Goal: Transaction & Acquisition: Book appointment/travel/reservation

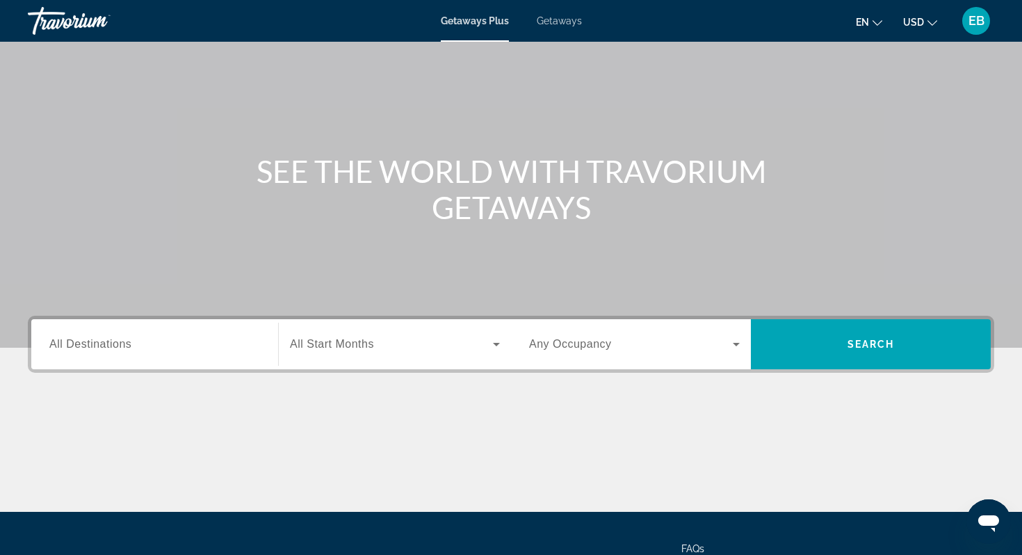
scroll to position [77, 0]
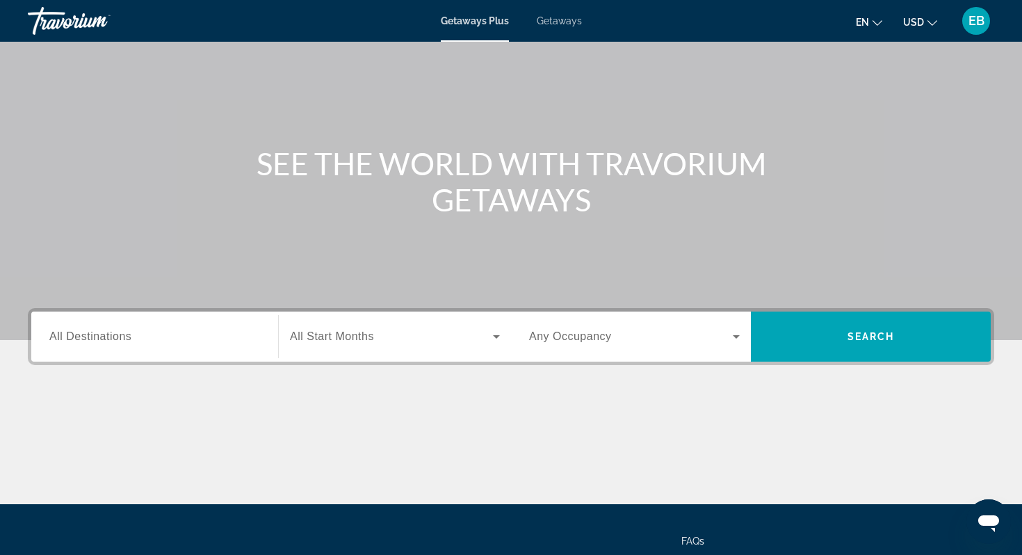
click at [131, 321] on div "Search widget" at bounding box center [154, 337] width 211 height 40
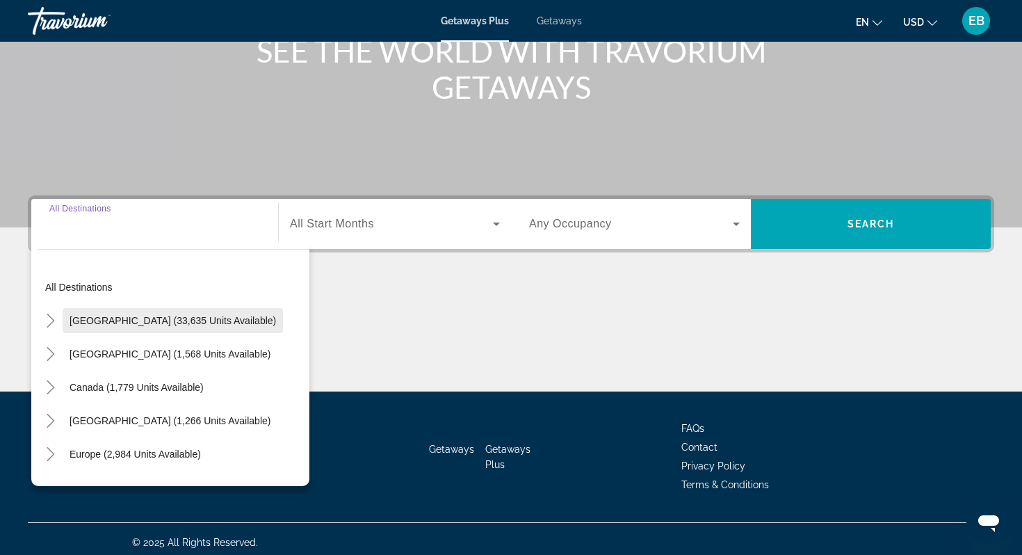
scroll to position [197, 0]
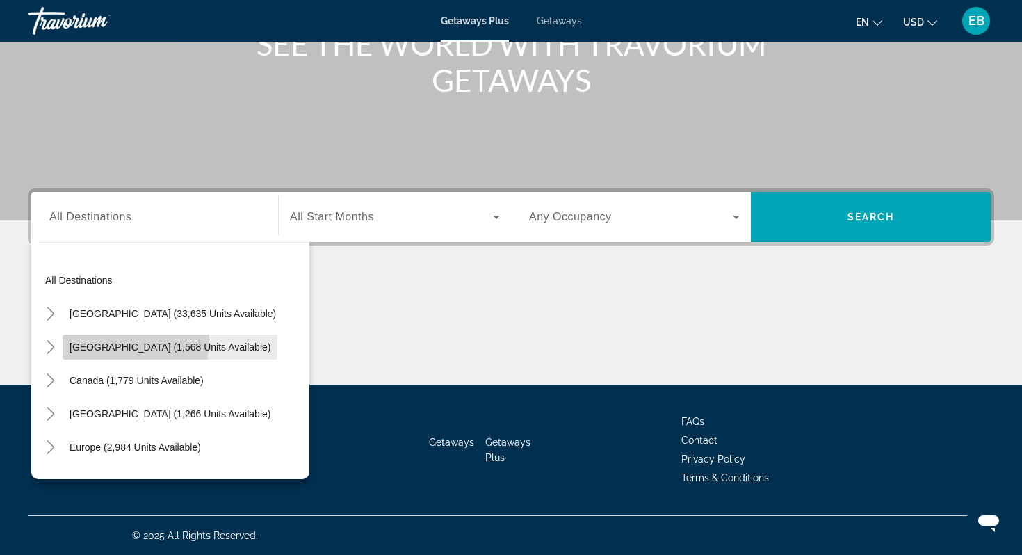
click at [114, 339] on span "Search widget" at bounding box center [170, 346] width 215 height 33
type input "**********"
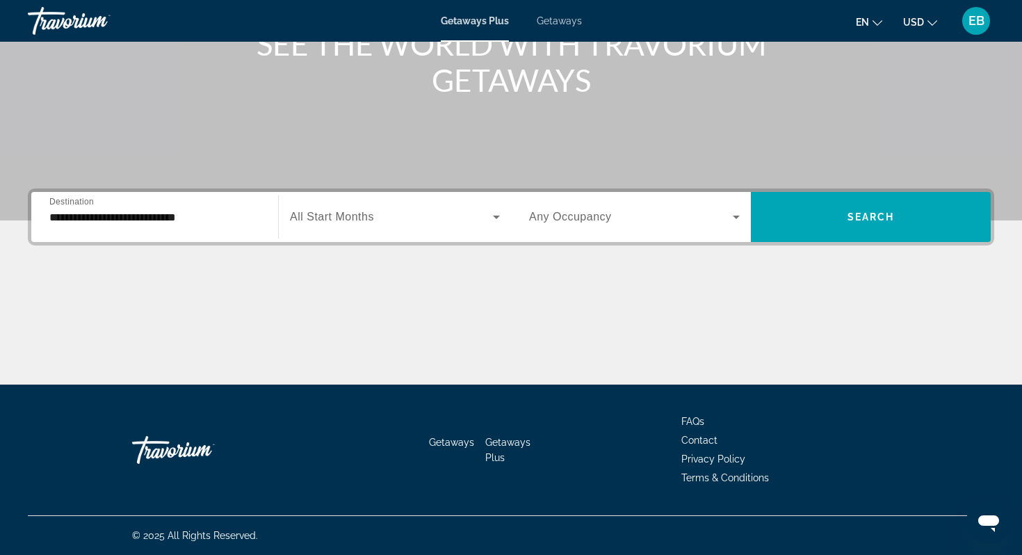
click at [332, 222] on span "All Start Months" at bounding box center [332, 217] width 84 height 12
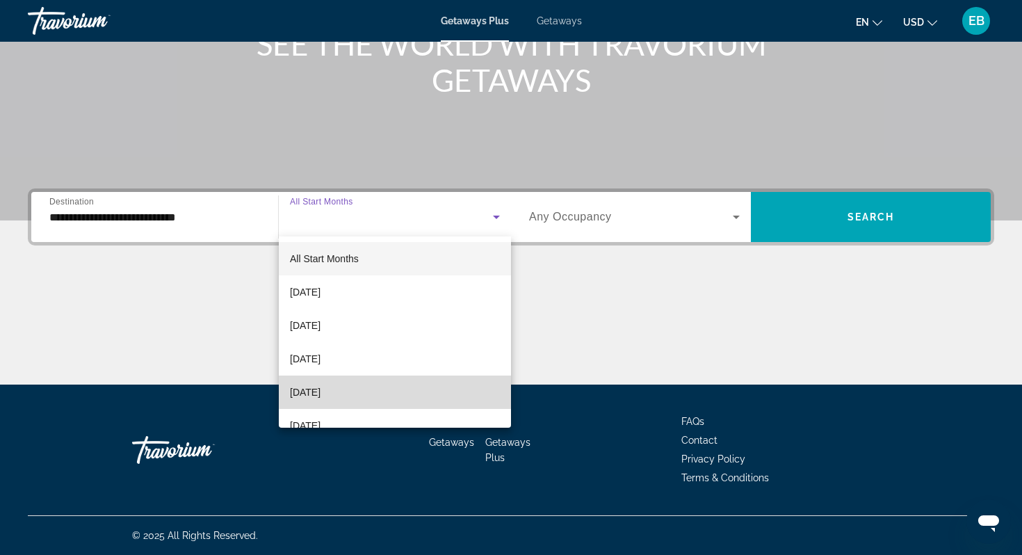
click at [332, 381] on mat-option "[DATE]" at bounding box center [395, 392] width 232 height 33
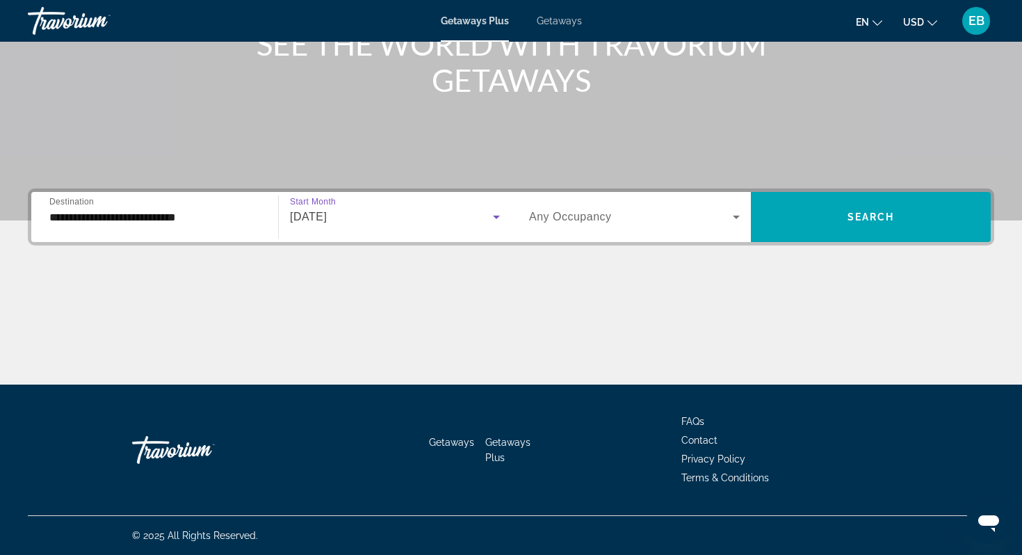
click at [578, 186] on div "Main content" at bounding box center [511, 11] width 1022 height 417
click at [574, 199] on div "Search widget" at bounding box center [634, 216] width 211 height 39
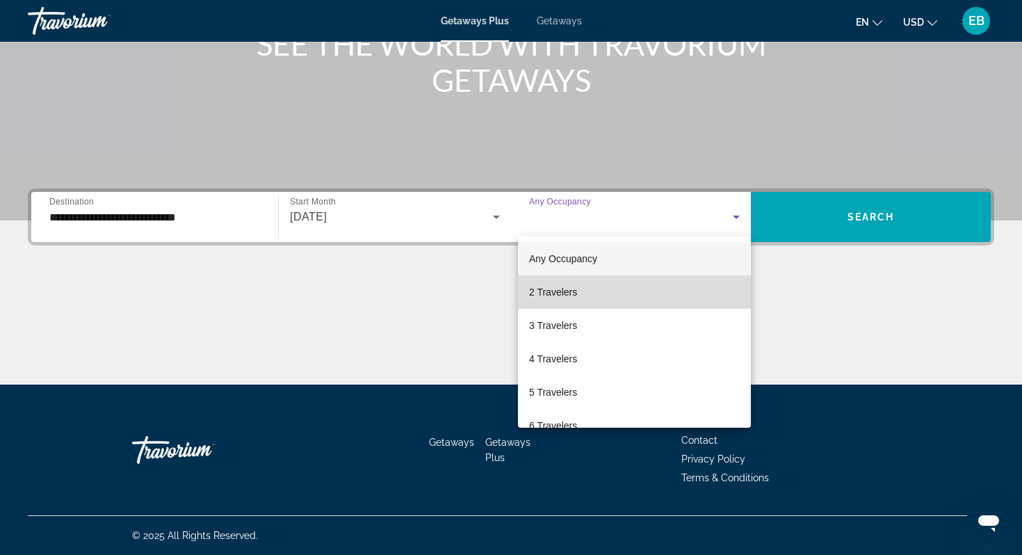
click at [579, 295] on mat-option "2 Travelers" at bounding box center [634, 291] width 233 height 33
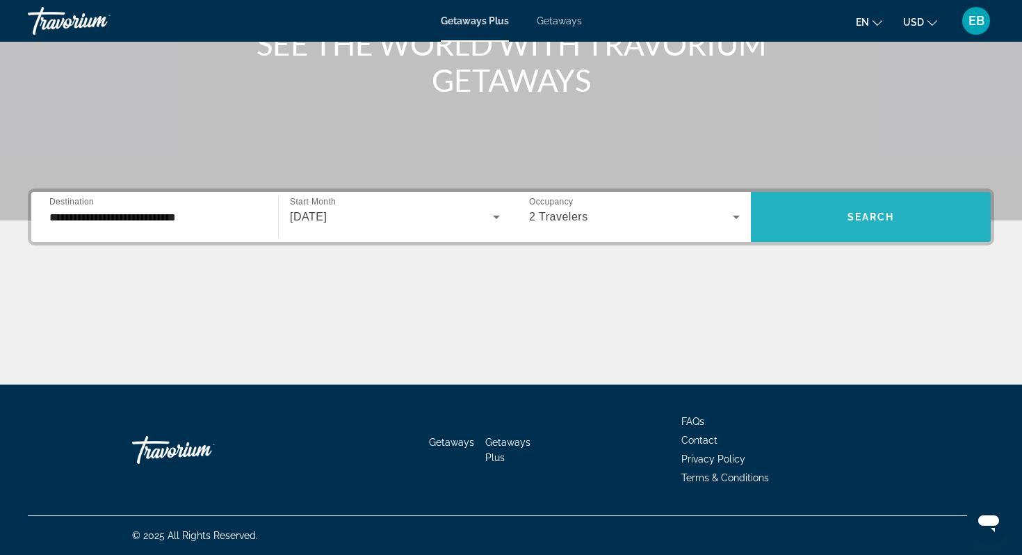
click at [842, 222] on span "Search widget" at bounding box center [871, 216] width 240 height 33
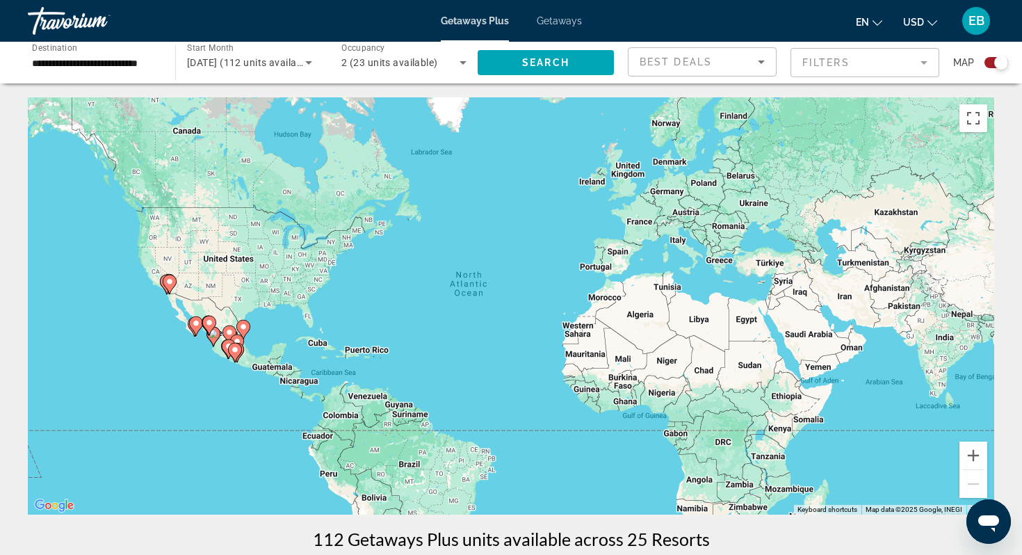
click at [233, 43] on span "Start Month" at bounding box center [210, 48] width 47 height 10
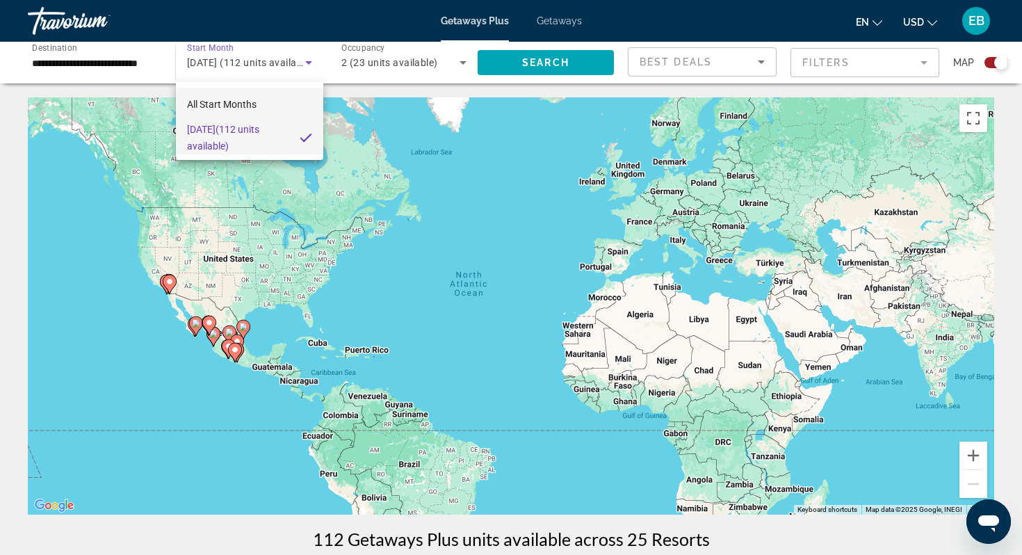
click at [222, 101] on span "All Start Months" at bounding box center [222, 104] width 70 height 11
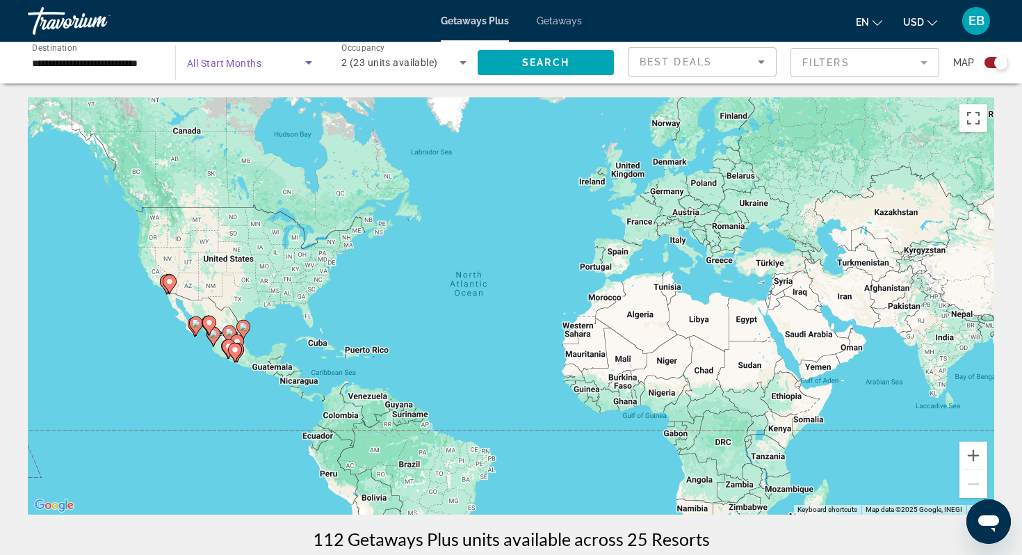
click at [255, 70] on span "Search widget" at bounding box center [246, 62] width 118 height 17
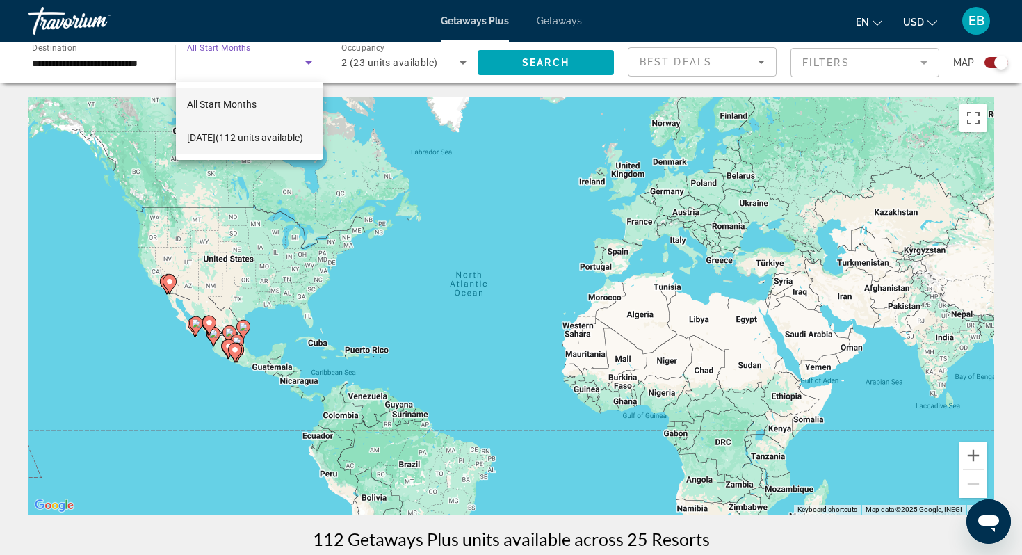
click at [229, 146] on span "[DATE] (112 units available)" at bounding box center [245, 137] width 116 height 17
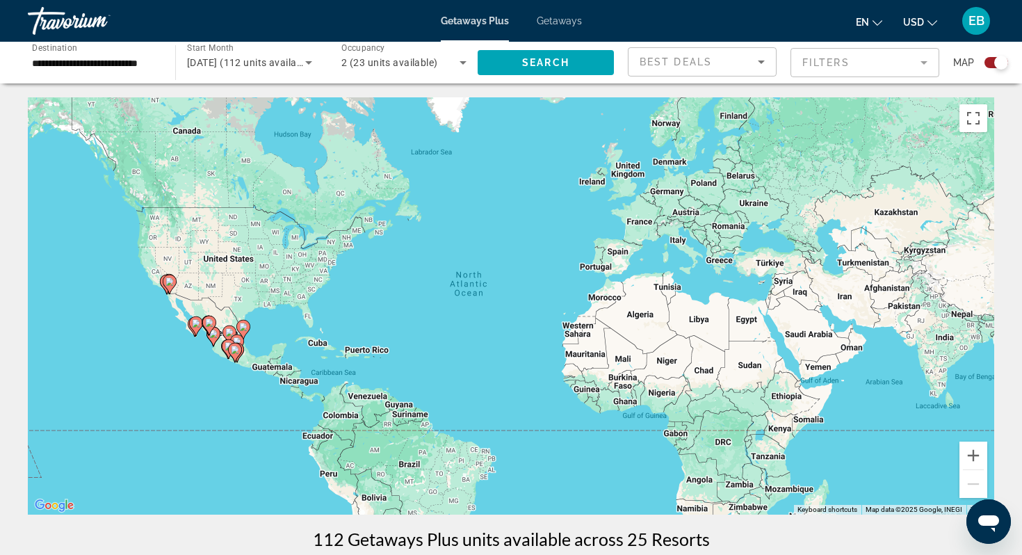
click at [243, 78] on div "[DATE] (112 units available)" at bounding box center [249, 62] width 125 height 39
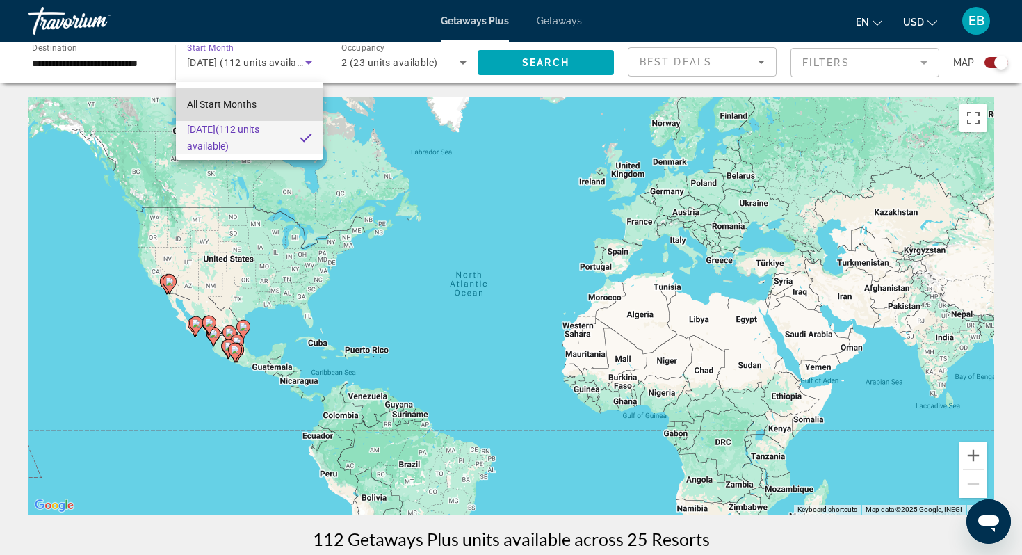
click at [233, 113] on mat-option "All Start Months" at bounding box center [249, 104] width 147 height 33
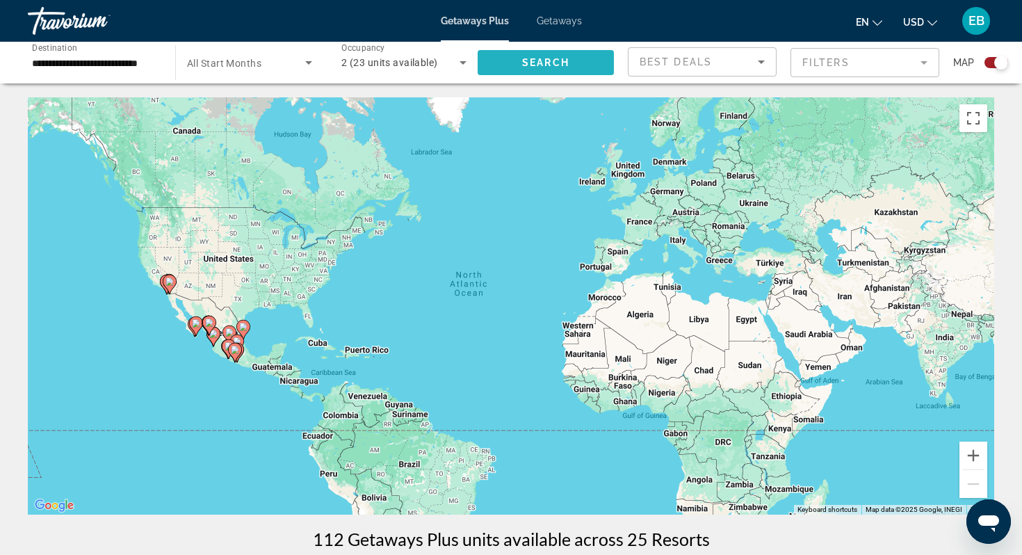
click at [587, 63] on span "Search widget" at bounding box center [546, 62] width 136 height 33
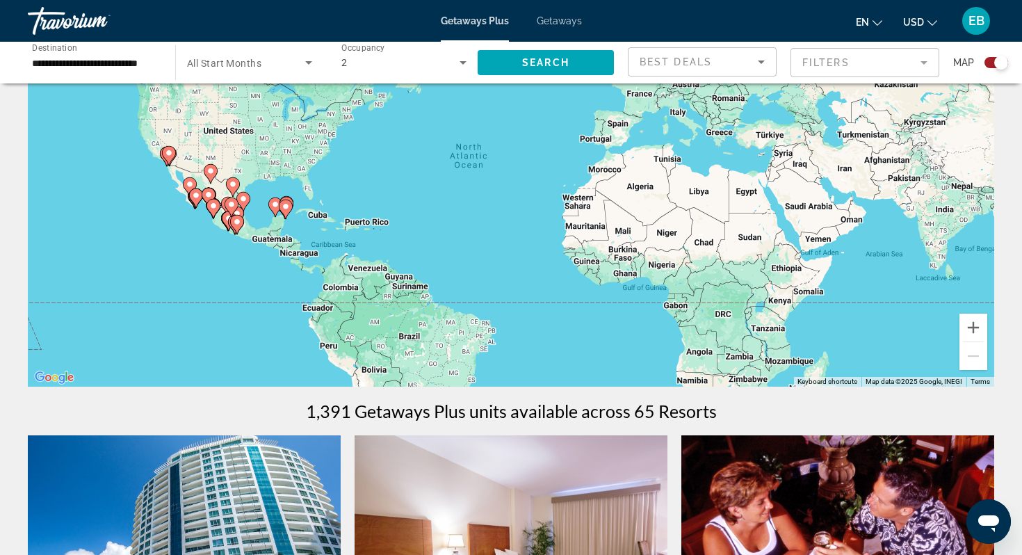
scroll to position [105, 0]
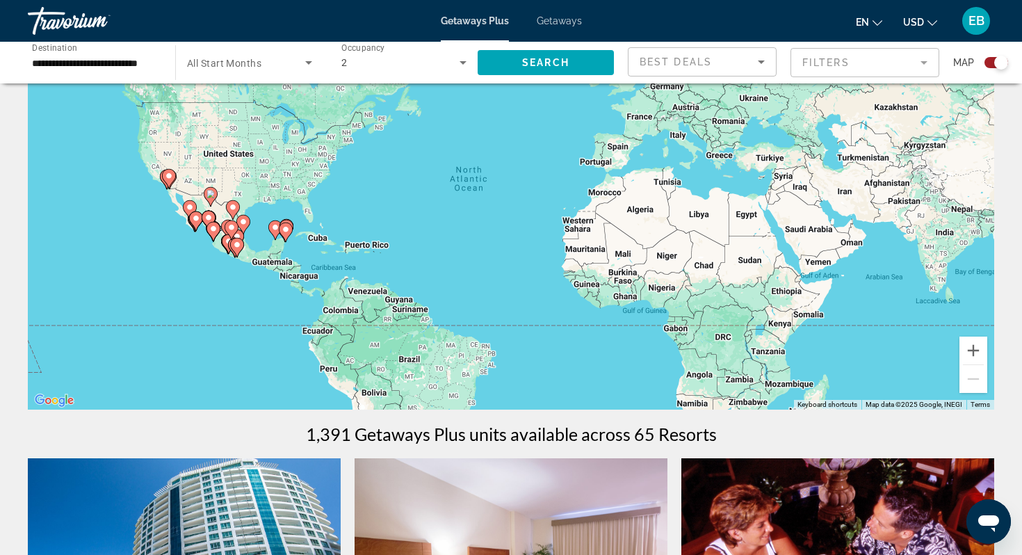
click at [881, 65] on mat-form-field "Filters" at bounding box center [865, 62] width 149 height 29
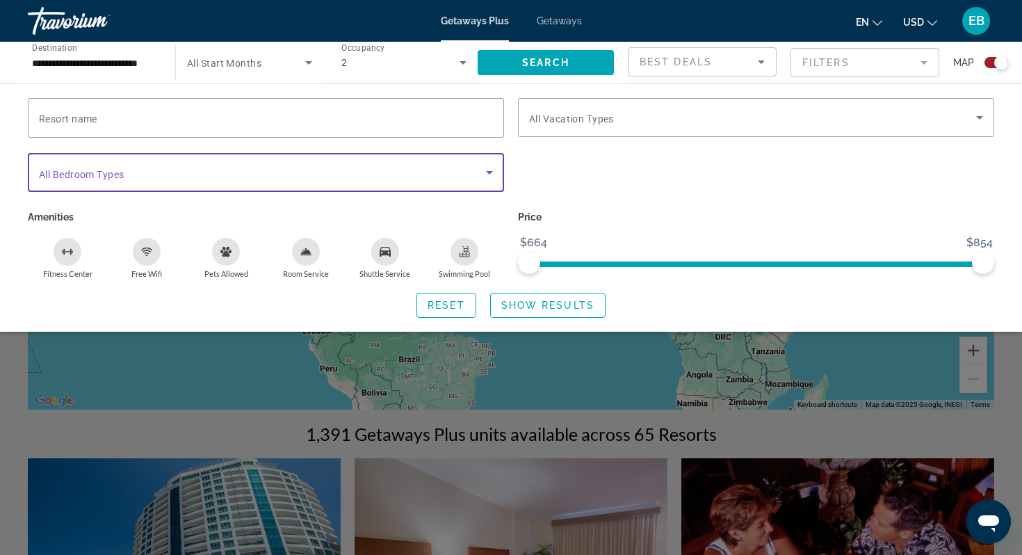
click at [437, 175] on span "Search widget" at bounding box center [262, 172] width 447 height 17
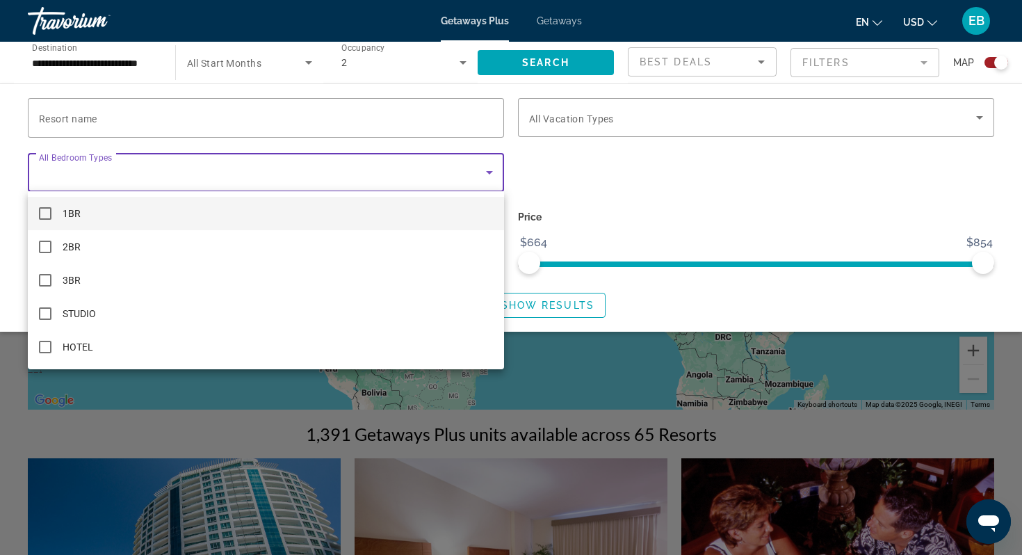
click at [435, 175] on div at bounding box center [511, 277] width 1022 height 555
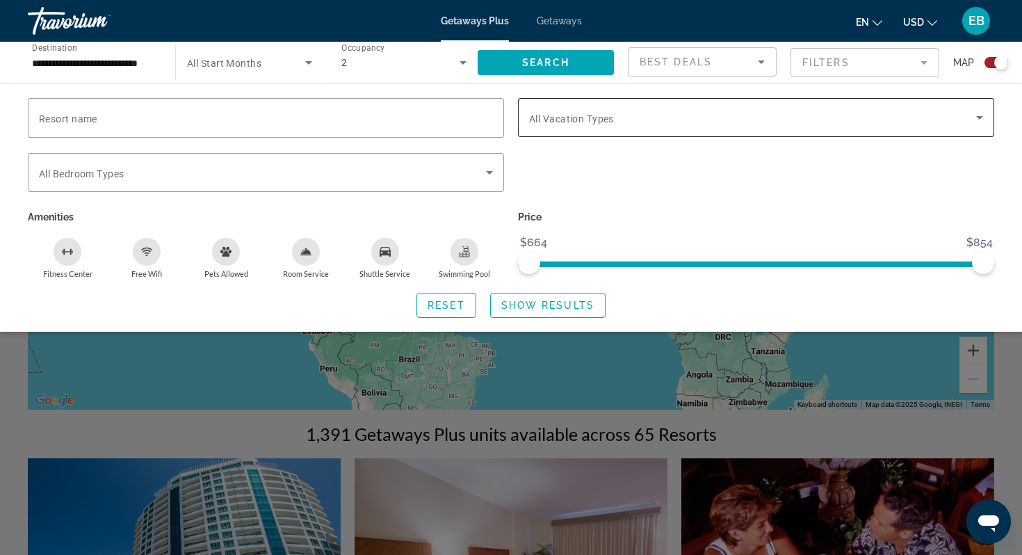
click at [554, 120] on span "All Vacation Types" at bounding box center [571, 118] width 85 height 11
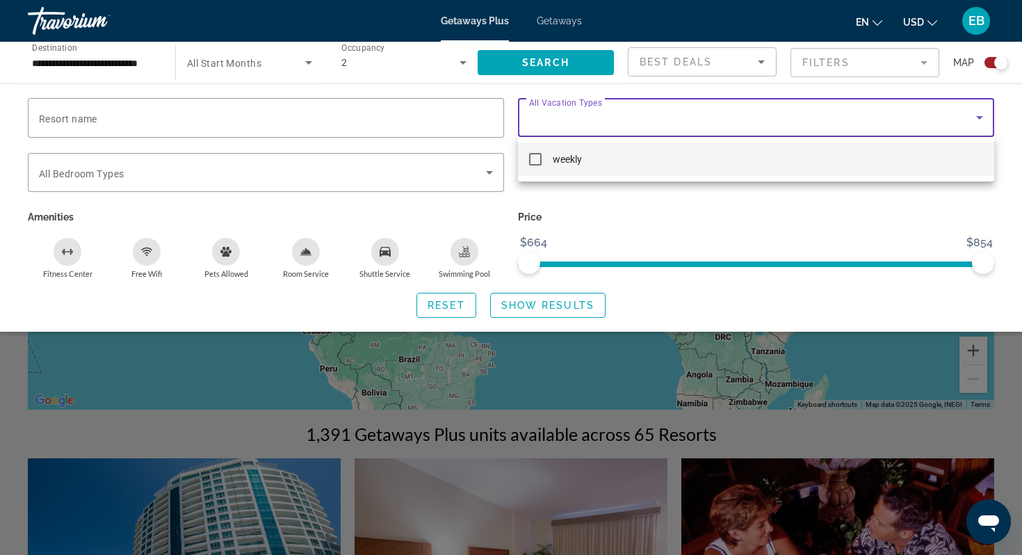
click at [554, 127] on div at bounding box center [511, 277] width 1022 height 555
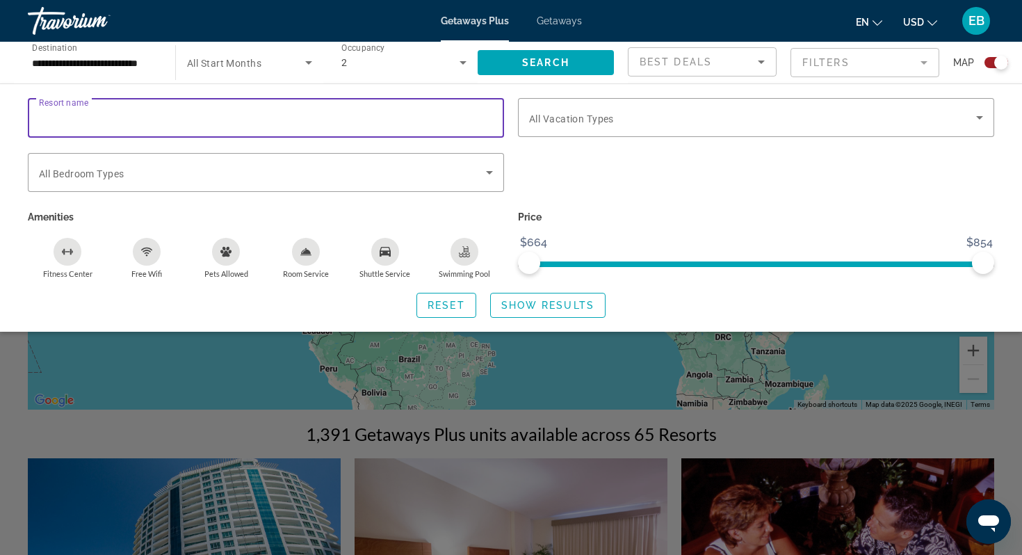
click at [405, 115] on input "Resort name" at bounding box center [266, 118] width 454 height 17
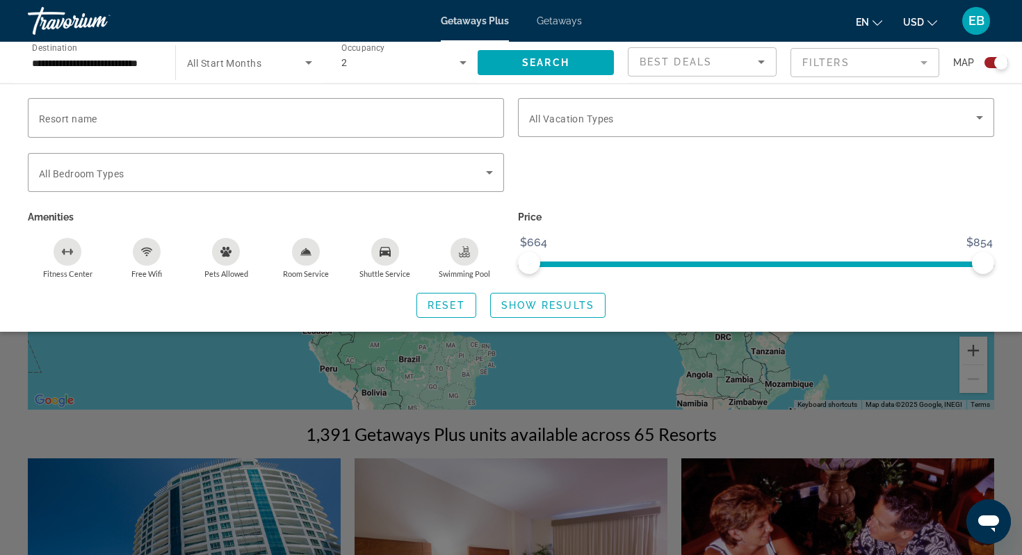
click at [262, 208] on p "Amenities" at bounding box center [266, 216] width 476 height 19
click at [275, 188] on div "Search widget" at bounding box center [266, 172] width 454 height 39
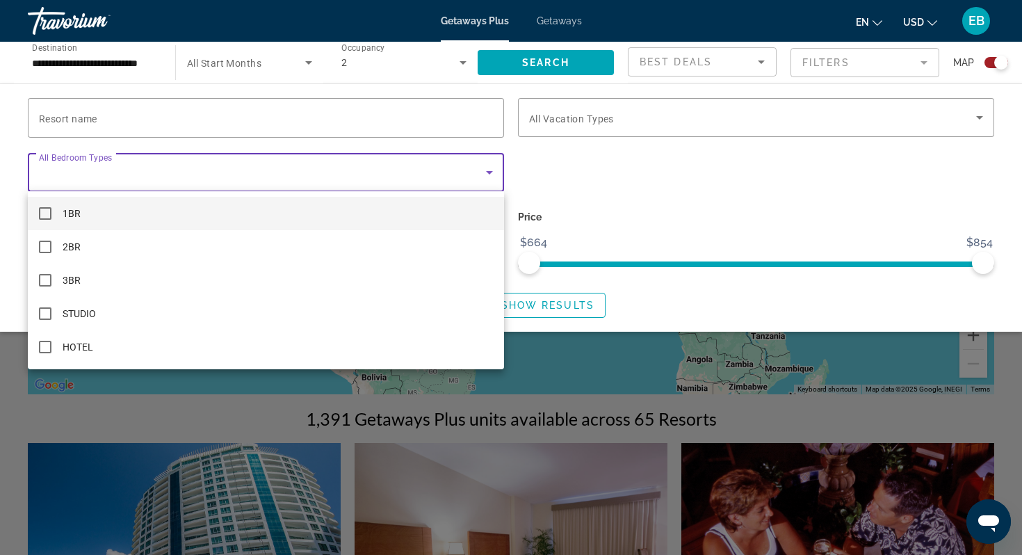
scroll to position [129, 0]
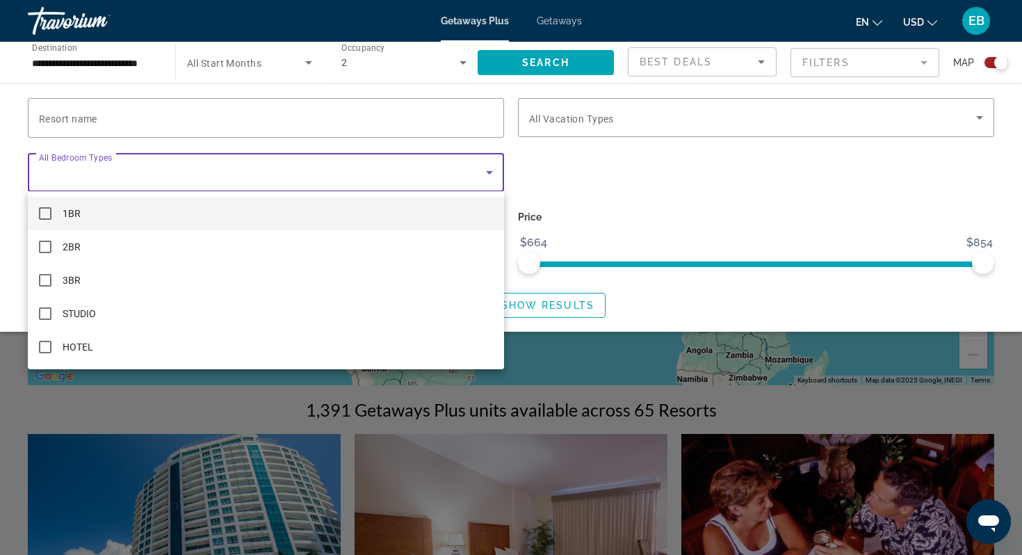
click at [216, 161] on div at bounding box center [511, 277] width 1022 height 555
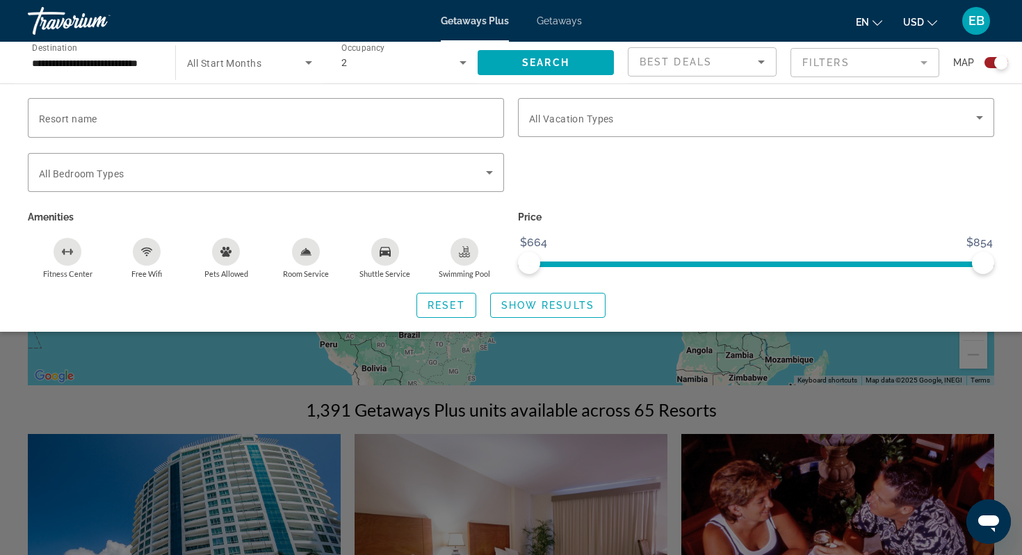
click at [477, 257] on button "Swimming Pool" at bounding box center [464, 258] width 79 height 42
click at [505, 315] on span "Search widget" at bounding box center [548, 305] width 114 height 33
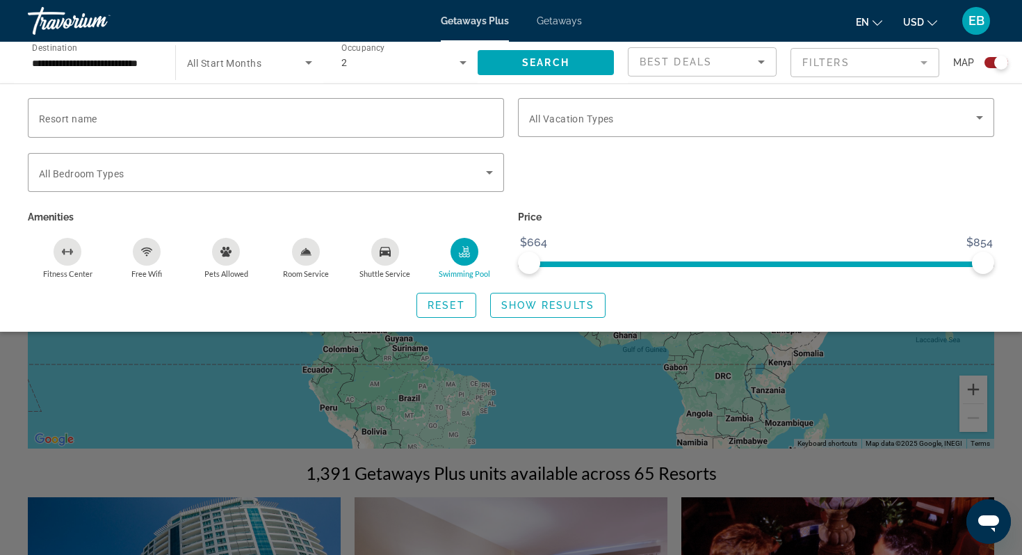
scroll to position [0, 0]
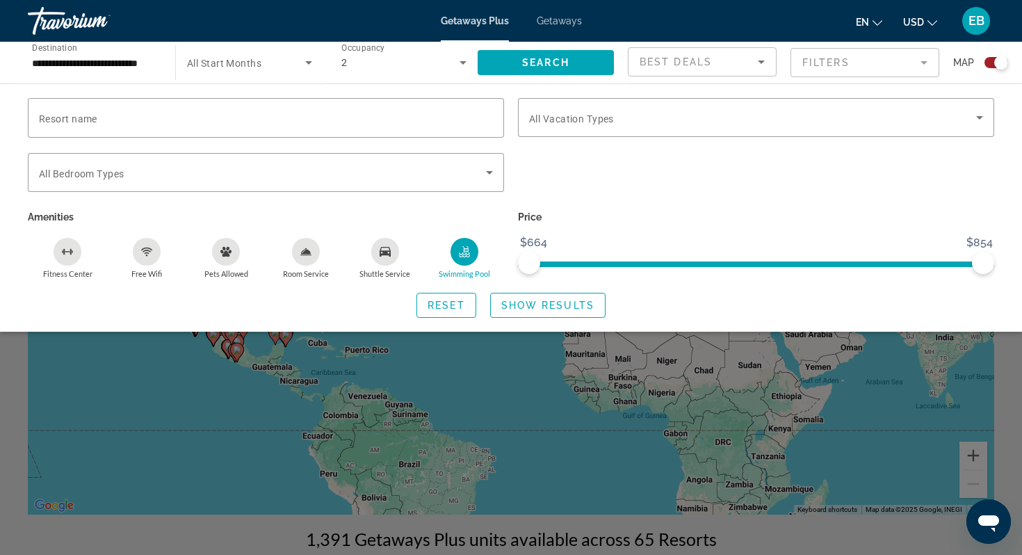
click at [478, 30] on div "Getaways Plus Getaways en English Español Français Italiano Português русский U…" at bounding box center [511, 21] width 1022 height 36
click at [478, 24] on span "Getaways Plus" at bounding box center [475, 20] width 68 height 11
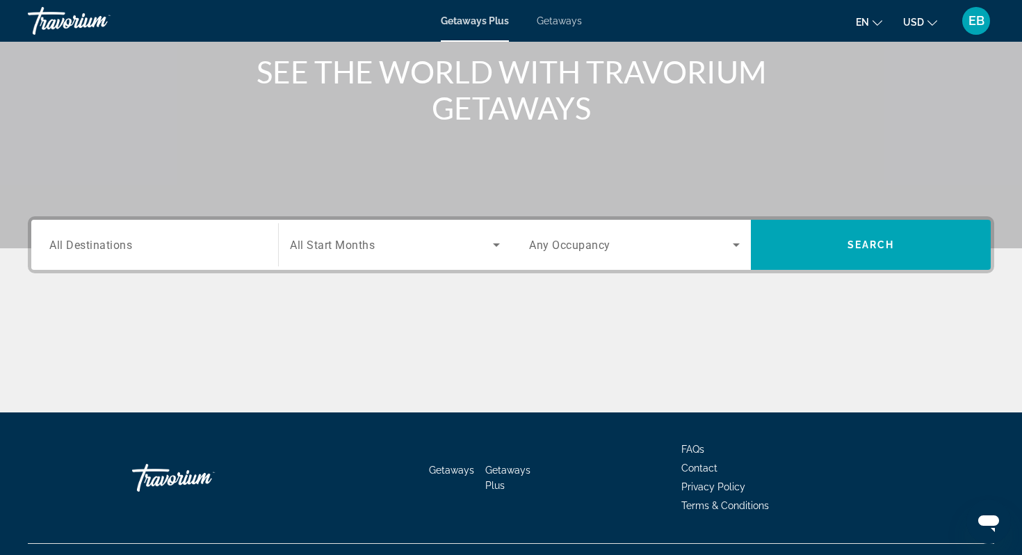
click at [150, 260] on div "Search widget" at bounding box center [154, 245] width 211 height 40
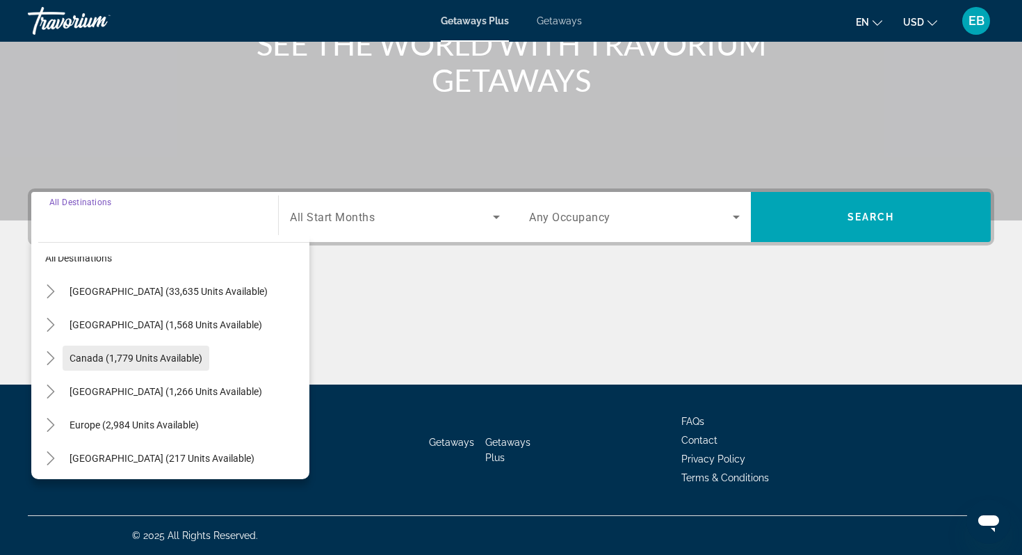
scroll to position [24, 0]
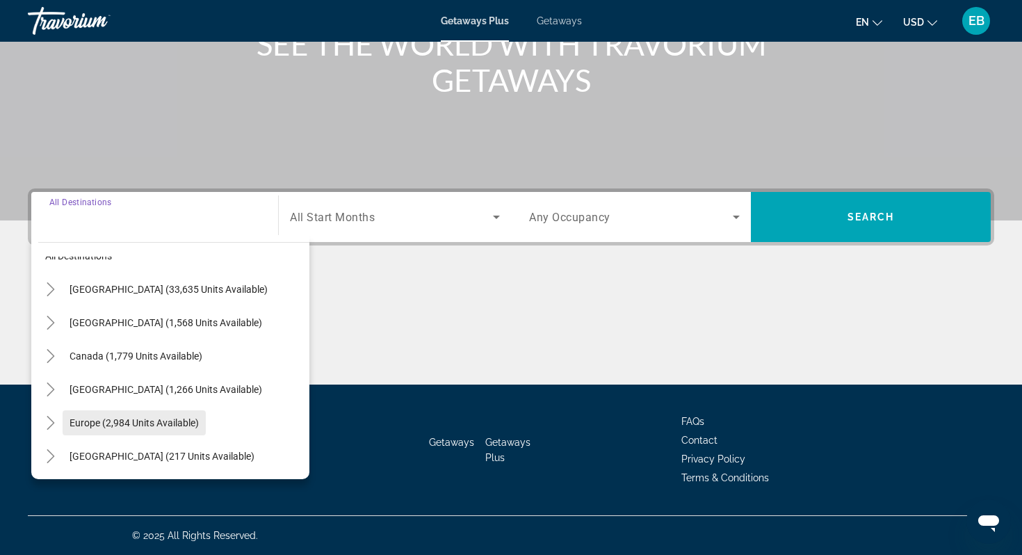
click at [141, 427] on span "Europe (2,984 units available)" at bounding box center [134, 422] width 129 height 11
type input "**********"
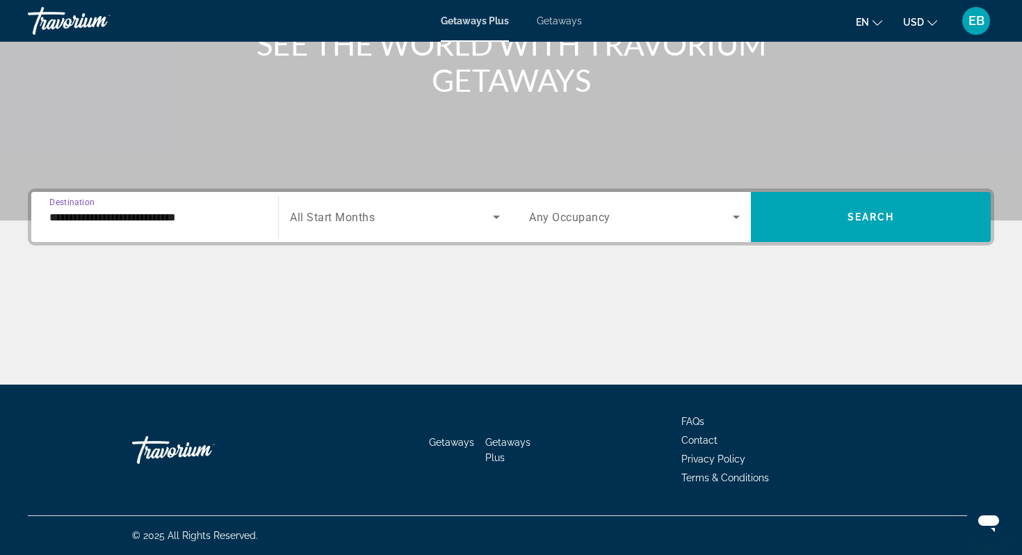
click at [172, 211] on input "**********" at bounding box center [154, 217] width 211 height 17
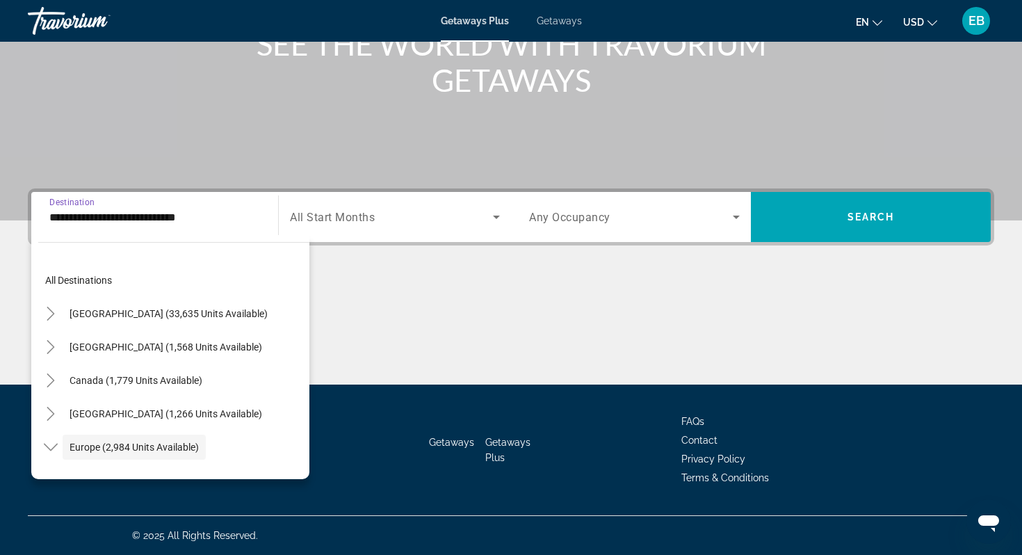
scroll to position [83, 0]
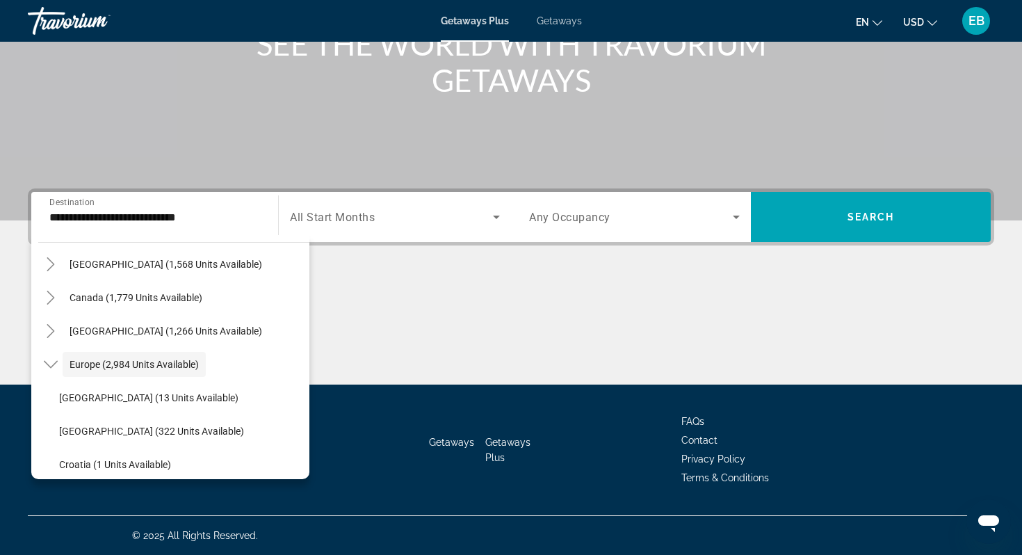
click at [145, 227] on div "**********" at bounding box center [154, 217] width 211 height 40
click at [148, 225] on div "**********" at bounding box center [154, 217] width 211 height 40
click at [156, 217] on input "**********" at bounding box center [154, 217] width 211 height 17
click at [398, 209] on span "Search widget" at bounding box center [391, 217] width 203 height 17
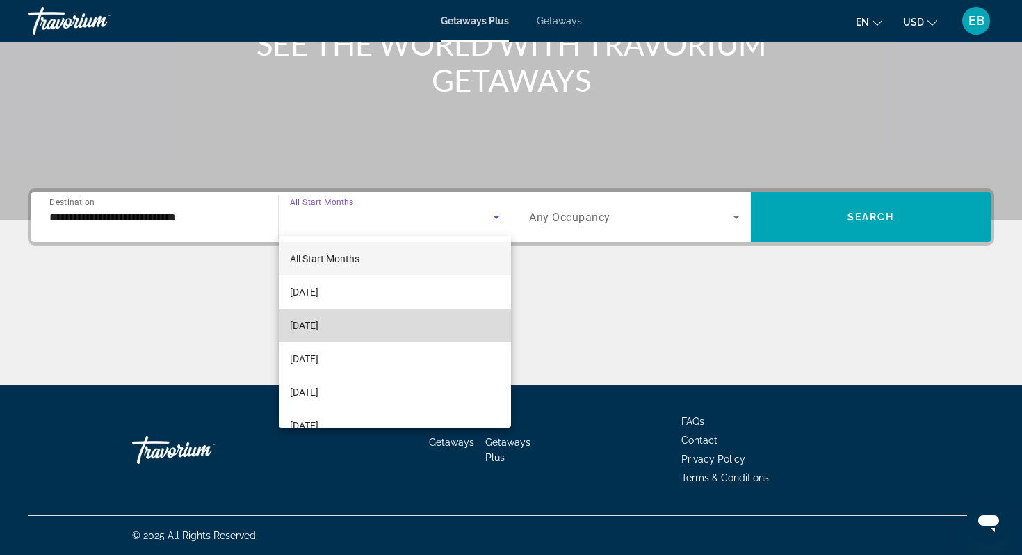
click at [357, 329] on mat-option "[DATE]" at bounding box center [395, 325] width 232 height 33
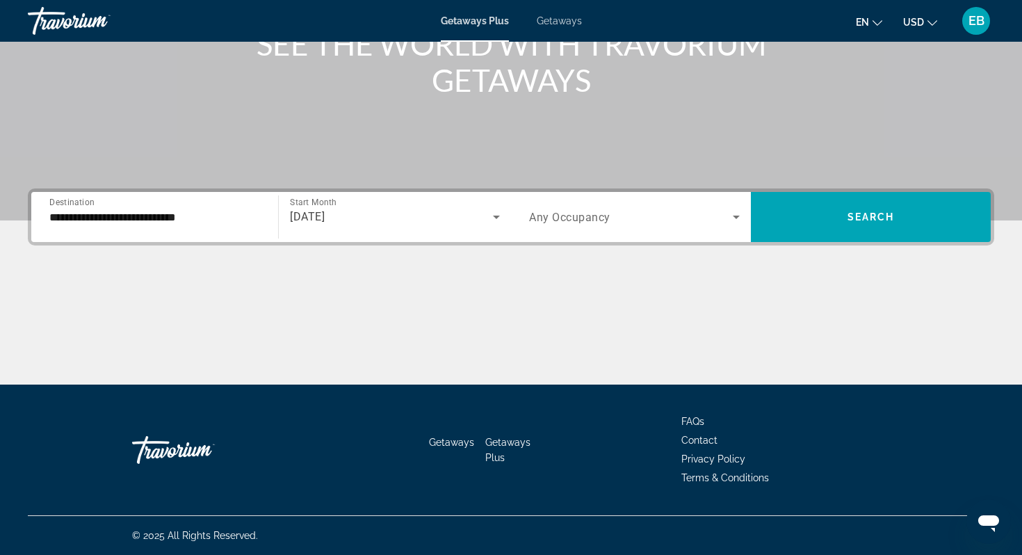
click at [550, 221] on span "Any Occupancy" at bounding box center [569, 217] width 81 height 13
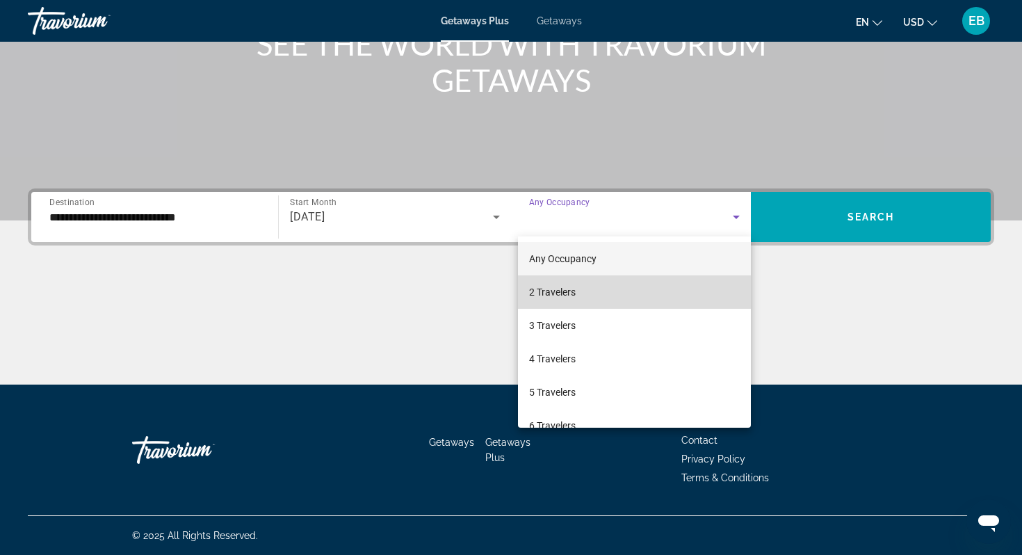
click at [538, 285] on span "2 Travelers" at bounding box center [552, 292] width 47 height 17
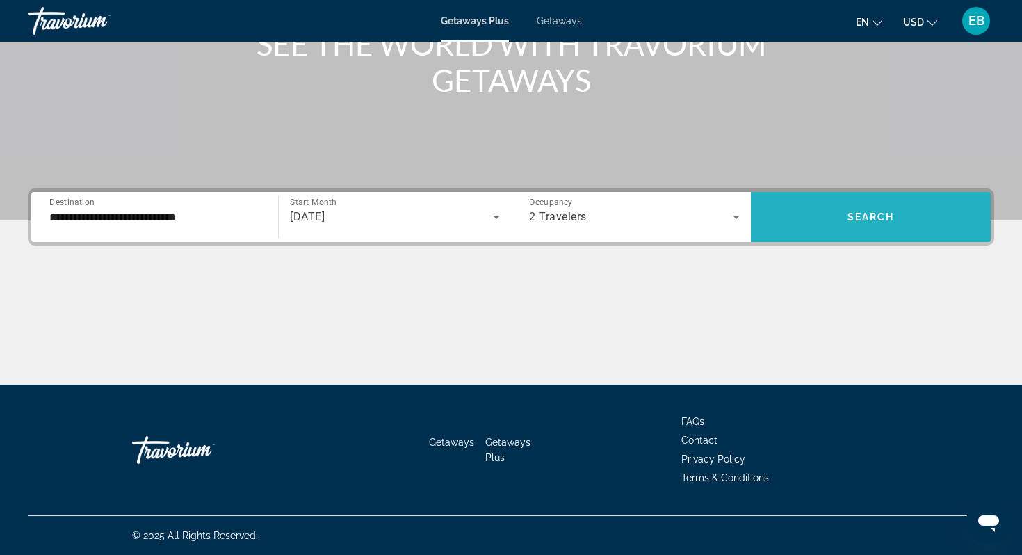
click at [947, 211] on span "Search widget" at bounding box center [871, 216] width 240 height 33
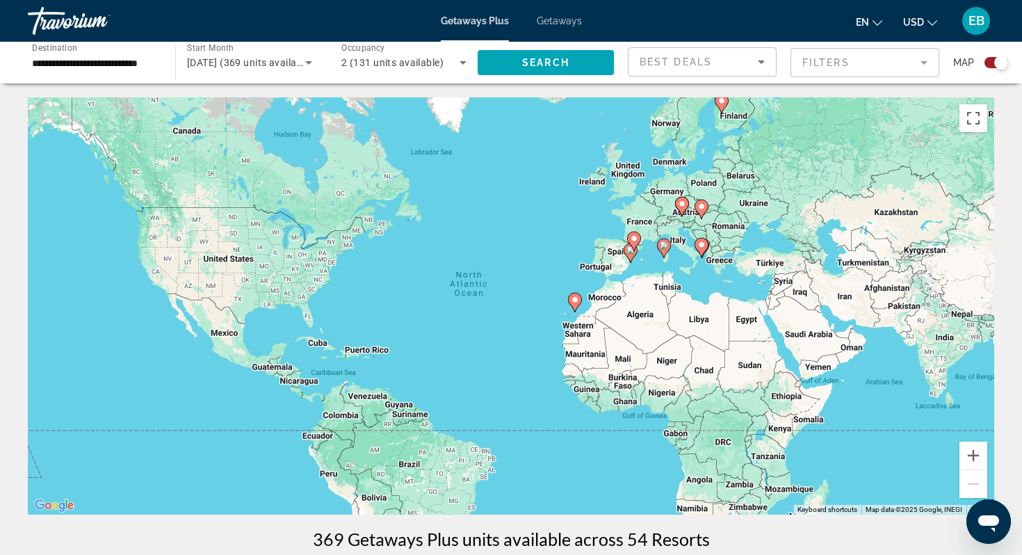
click at [127, 67] on input "**********" at bounding box center [94, 63] width 125 height 17
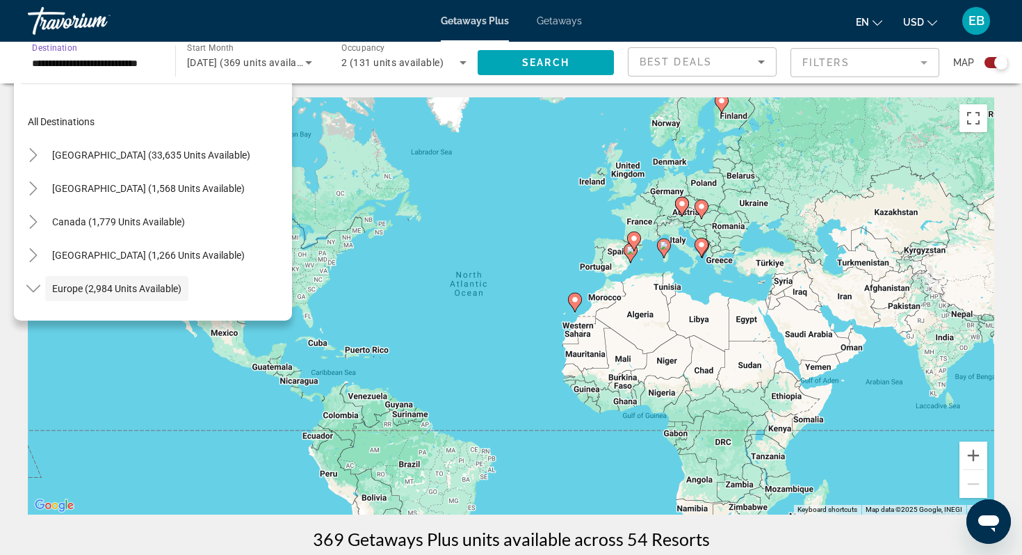
scroll to position [83, 0]
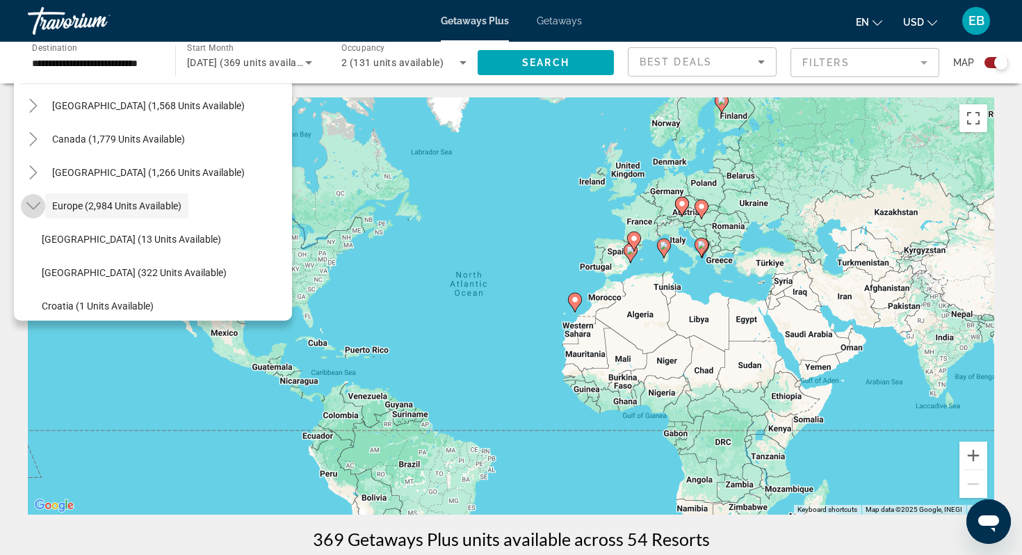
click at [37, 205] on icon "Toggle Europe (2,984 units available)" at bounding box center [33, 206] width 14 height 14
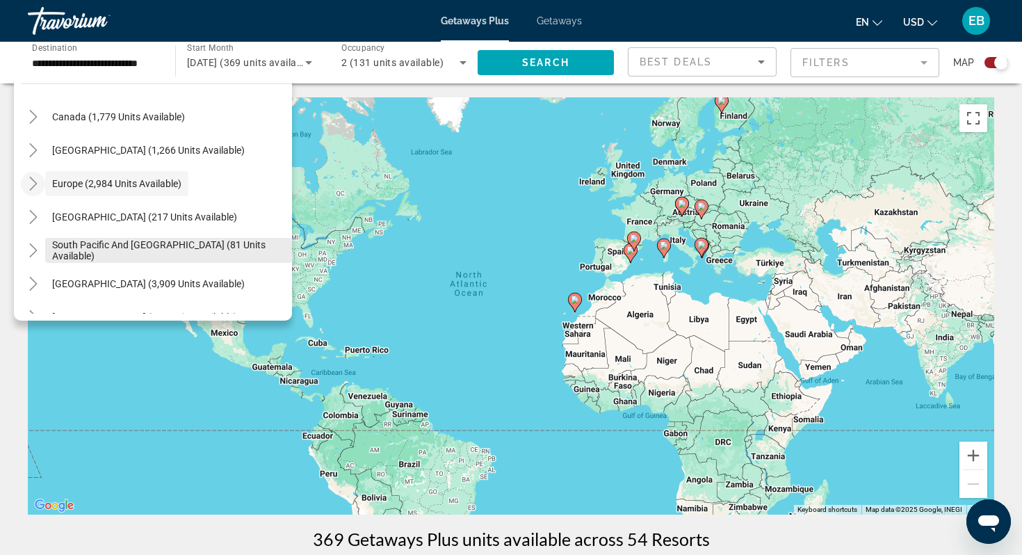
scroll to position [106, 0]
click at [36, 187] on icon "Toggle Europe (2,984 units available)" at bounding box center [33, 183] width 14 height 14
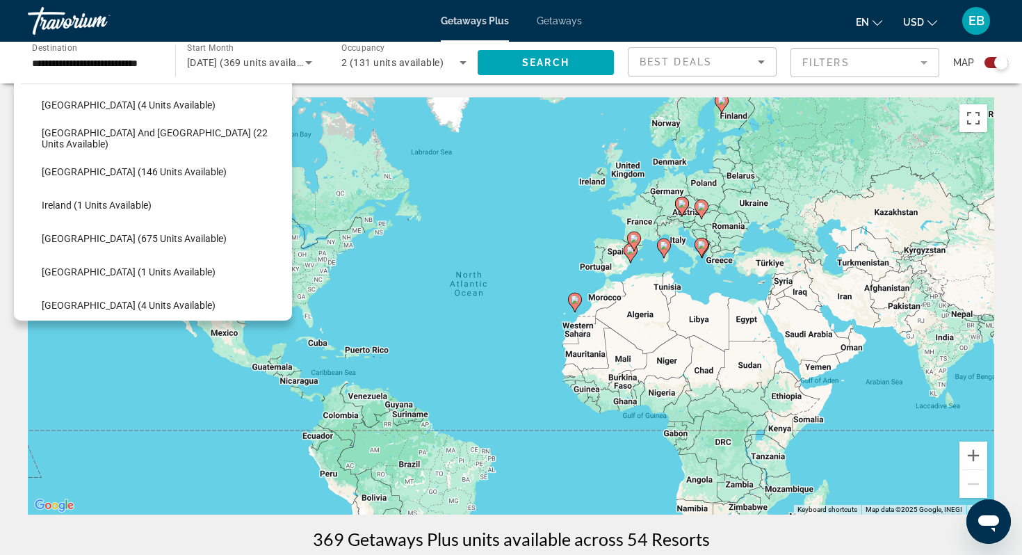
scroll to position [418, 0]
click at [58, 231] on span "Search widget" at bounding box center [163, 237] width 257 height 33
type input "**********"
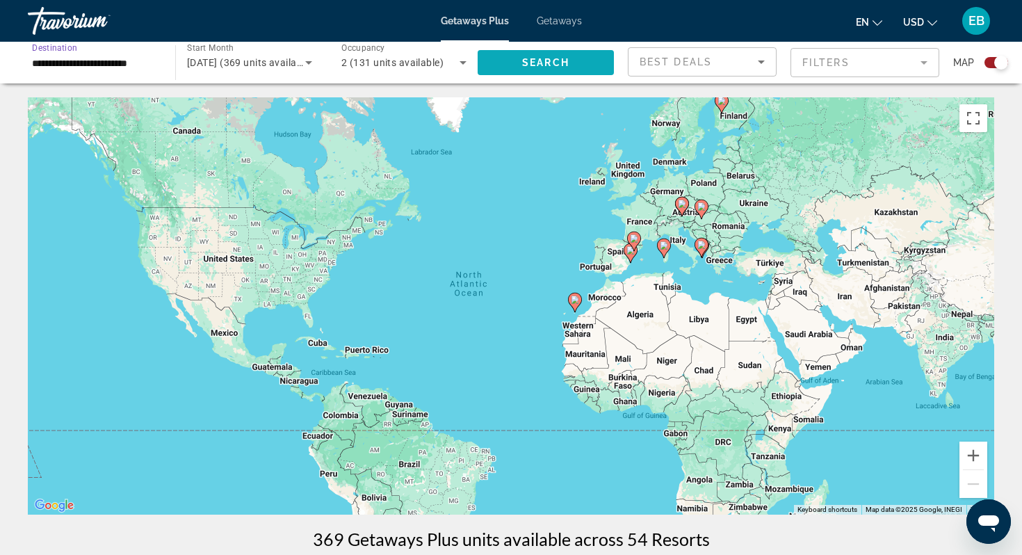
click at [538, 57] on span "Search" at bounding box center [545, 62] width 47 height 11
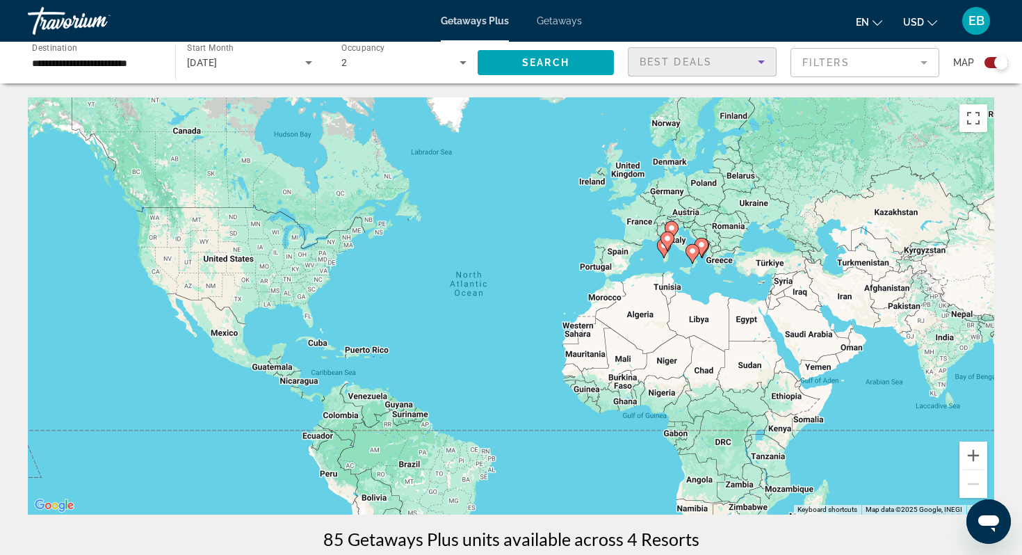
click at [697, 57] on span "Best Deals" at bounding box center [676, 61] width 72 height 11
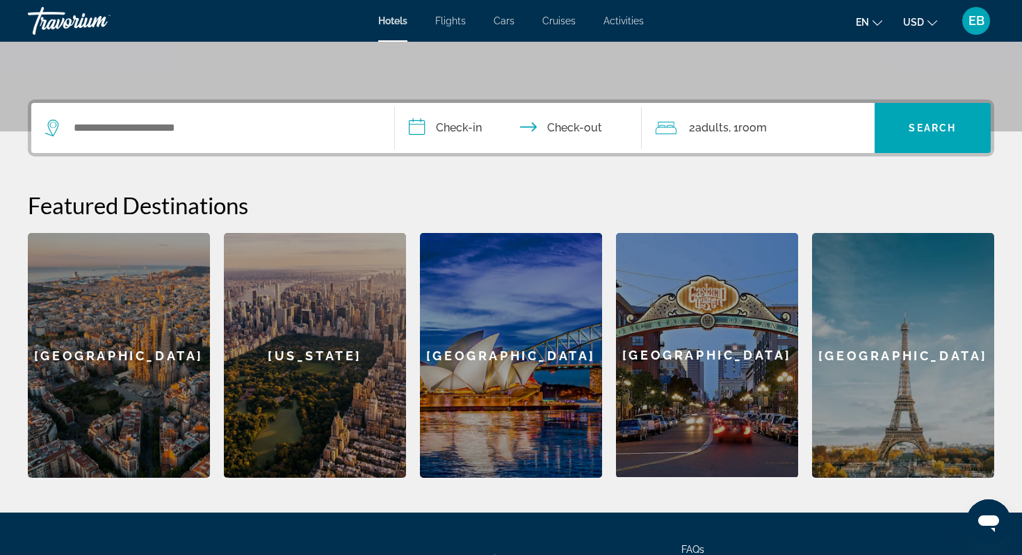
scroll to position [414, 0]
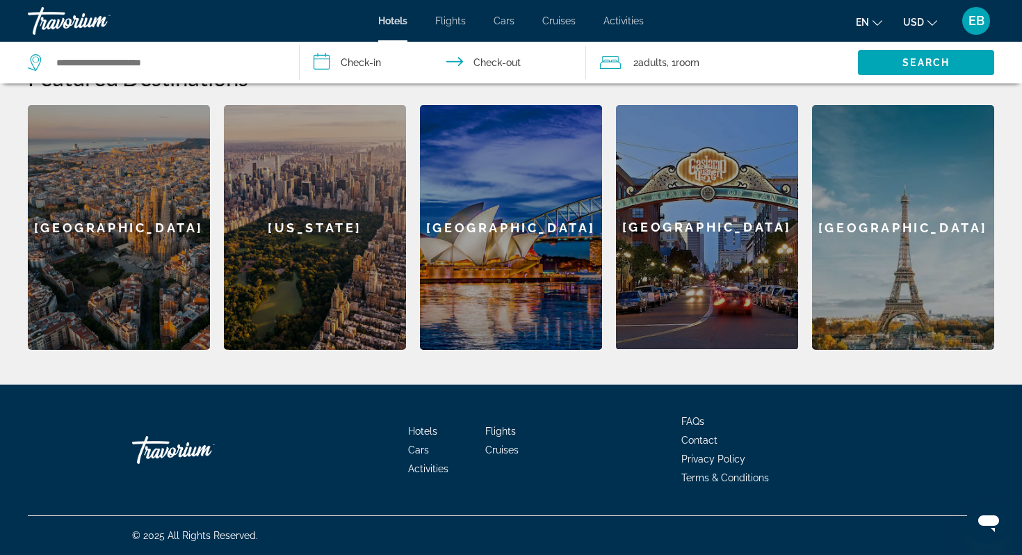
click at [681, 236] on div "San Diego" at bounding box center [707, 227] width 182 height 244
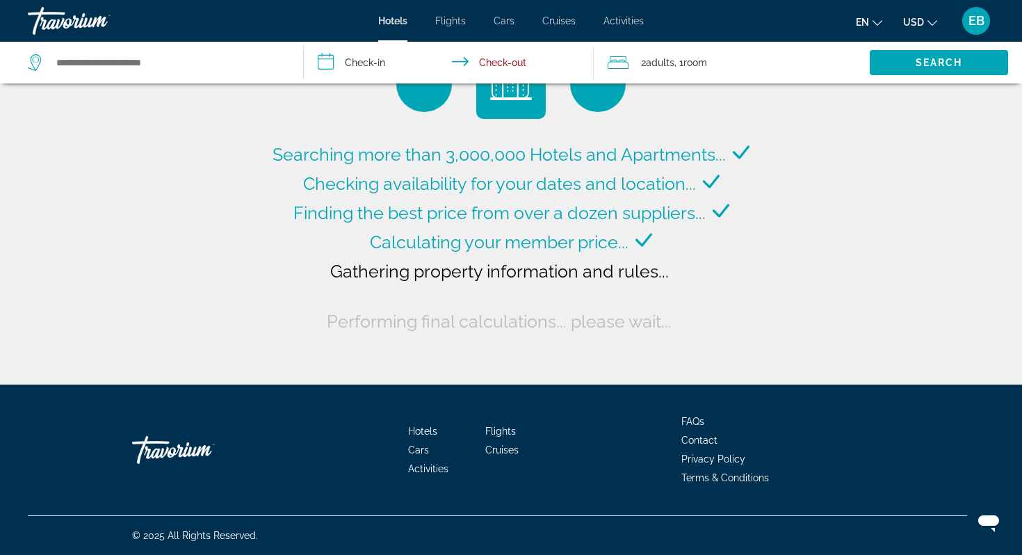
type input "**********"
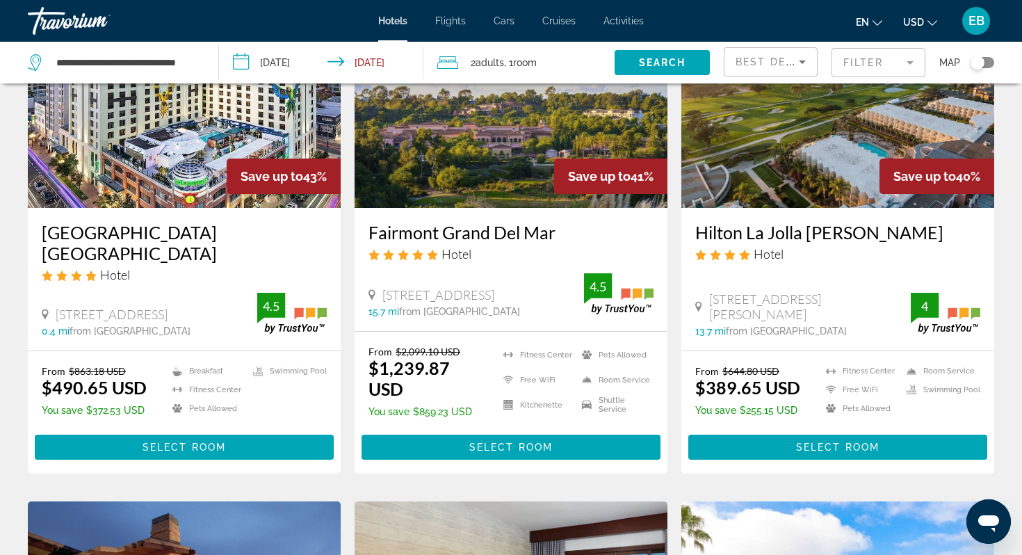
scroll to position [147, 0]
